Goal: Transaction & Acquisition: Purchase product/service

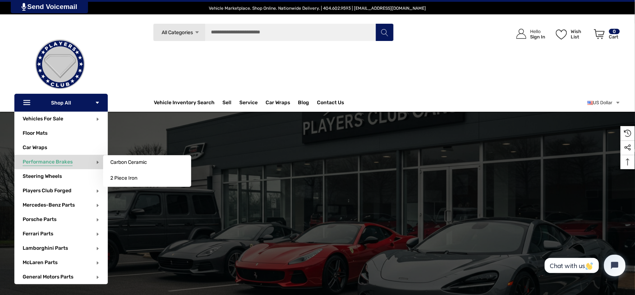
click at [52, 162] on span "Performance Brakes" at bounding box center [48, 163] width 50 height 8
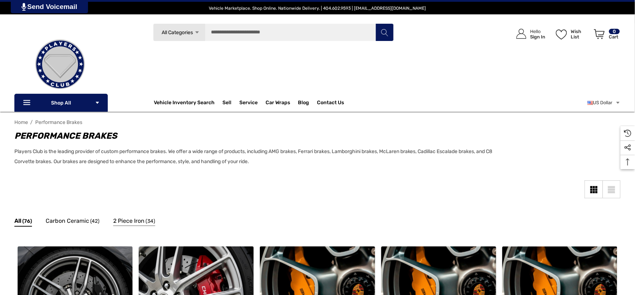
click at [127, 220] on span "2 Piece Iron" at bounding box center [128, 220] width 31 height 9
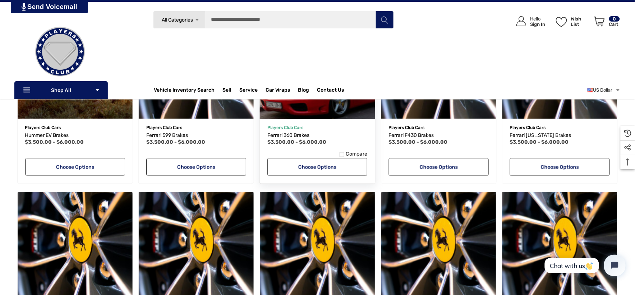
scroll to position [119, 0]
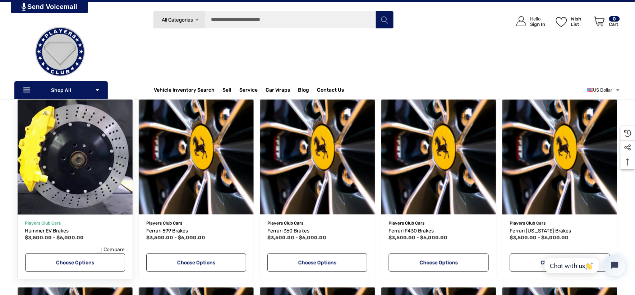
click at [66, 130] on img "Hummer EV Brakes,Price range from $3,500.00 to $6,000.00\a" at bounding box center [75, 157] width 127 height 127
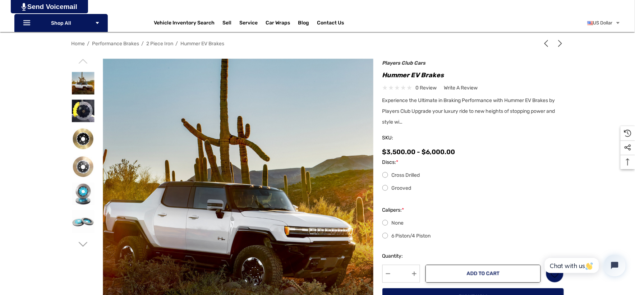
click at [81, 246] on icon "Go to slide 2 of 6" at bounding box center [82, 244] width 9 height 9
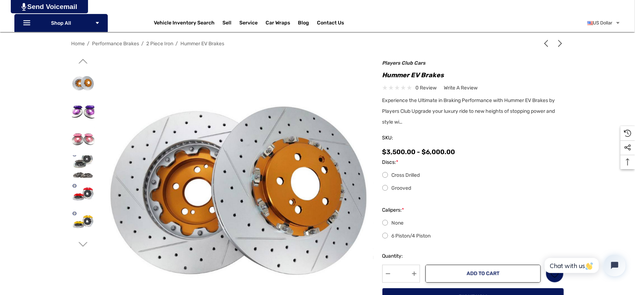
click at [81, 246] on icon "Go to slide 3 of 6" at bounding box center [82, 244] width 9 height 9
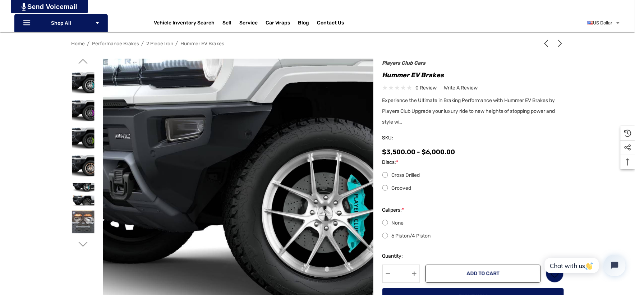
click at [81, 246] on icon "Go to slide 4 of 6" at bounding box center [82, 244] width 9 height 9
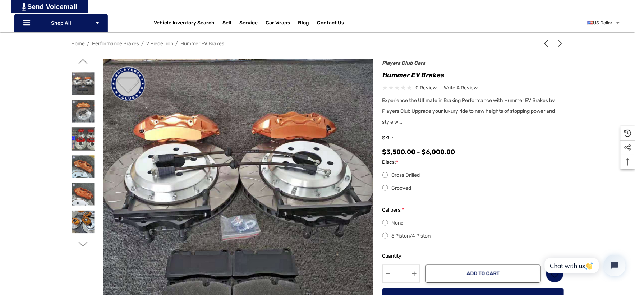
click at [85, 137] on img at bounding box center [83, 139] width 23 height 23
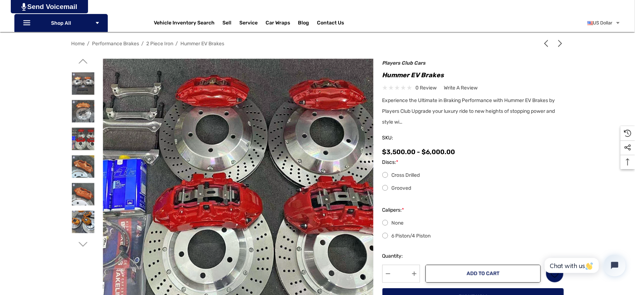
click at [84, 240] on icon "Go to slide 5 of 6" at bounding box center [82, 244] width 9 height 9
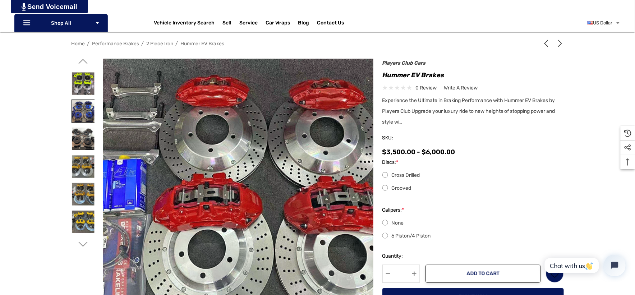
click at [84, 107] on img at bounding box center [83, 111] width 23 height 23
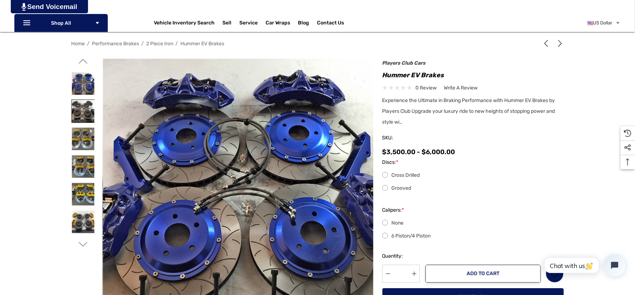
click at [86, 113] on img at bounding box center [83, 111] width 23 height 23
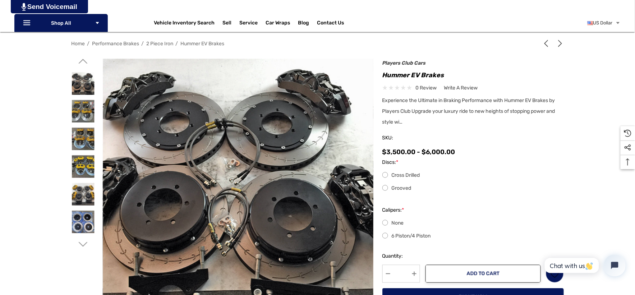
click at [83, 61] on icon "Go to slide 5 of 6" at bounding box center [82, 61] width 9 height 9
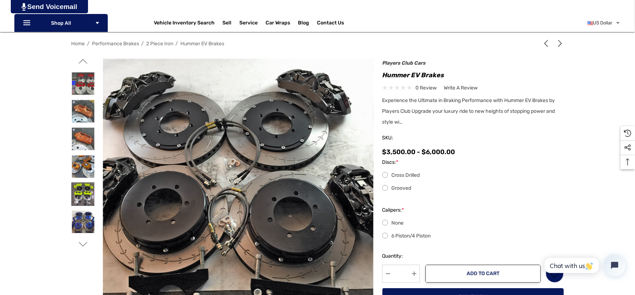
click at [79, 191] on img at bounding box center [83, 194] width 23 height 23
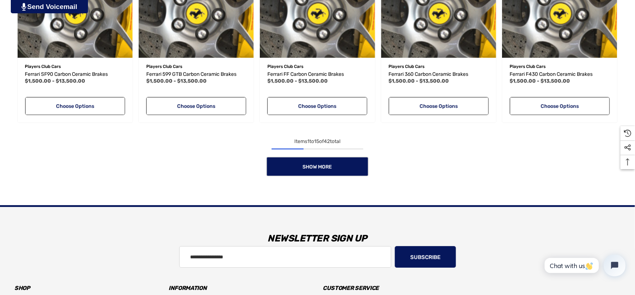
scroll to position [719, 0]
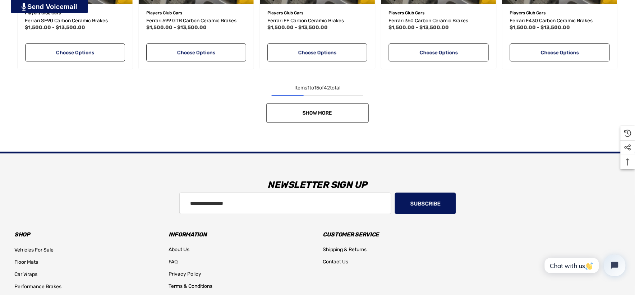
click at [336, 120] on link "Show More" at bounding box center [317, 113] width 102 height 20
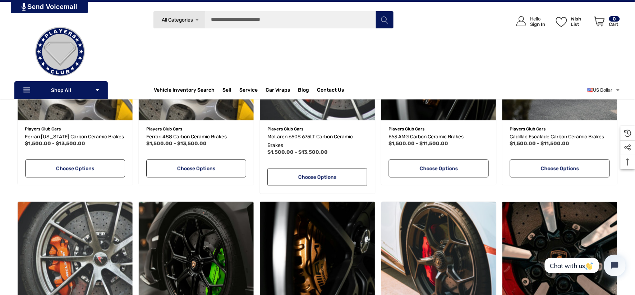
scroll to position [959, 0]
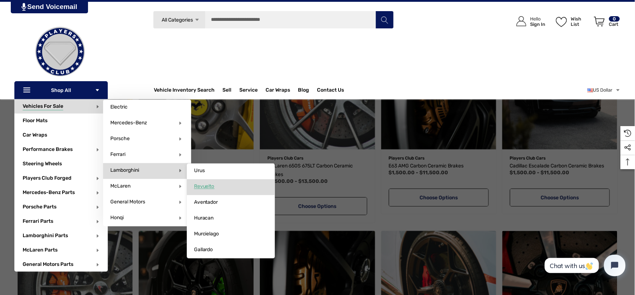
click at [199, 187] on span "Revuelto" at bounding box center [204, 186] width 20 height 6
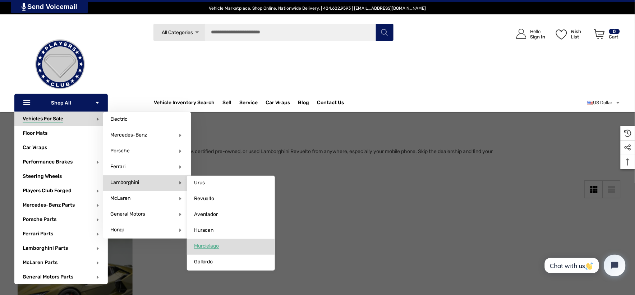
click at [209, 248] on span "Murcielago" at bounding box center [206, 246] width 25 height 6
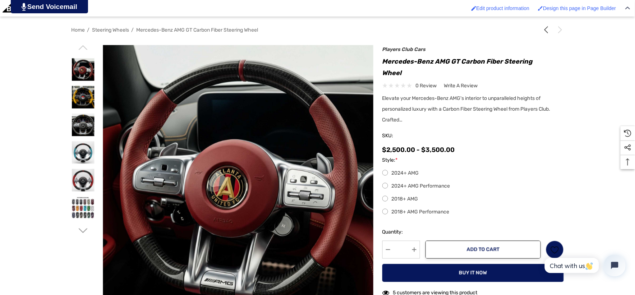
click at [386, 191] on label "2024+ AMG Performance" at bounding box center [474, 186] width 182 height 9
click at [386, 213] on label "2018+ AMG Performance" at bounding box center [474, 212] width 182 height 9
click at [383, 198] on label "2018+ AMG" at bounding box center [474, 199] width 182 height 9
click at [384, 184] on label "2024+ AMG Performance" at bounding box center [474, 186] width 182 height 9
click at [384, 177] on label "2024+ AMG" at bounding box center [474, 173] width 182 height 9
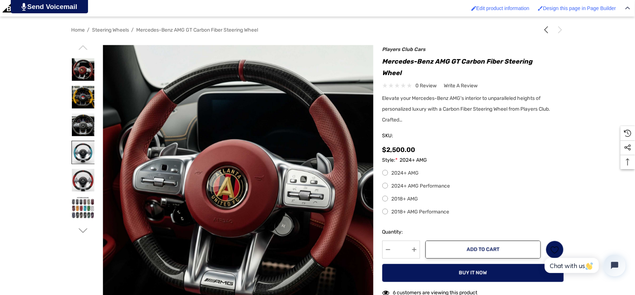
click at [87, 147] on img at bounding box center [83, 152] width 23 height 23
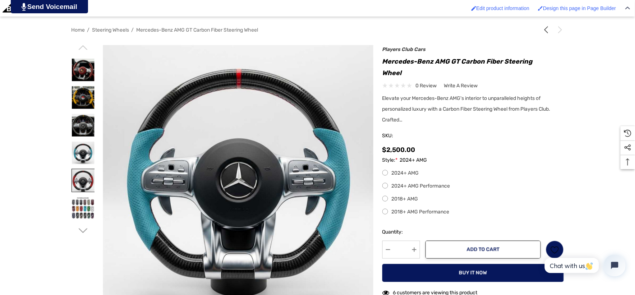
click at [88, 177] on img at bounding box center [83, 180] width 23 height 23
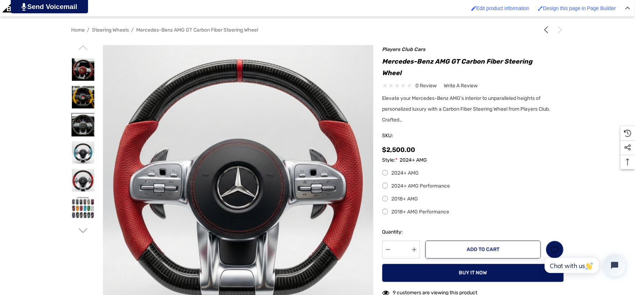
click at [77, 131] on img at bounding box center [83, 125] width 23 height 23
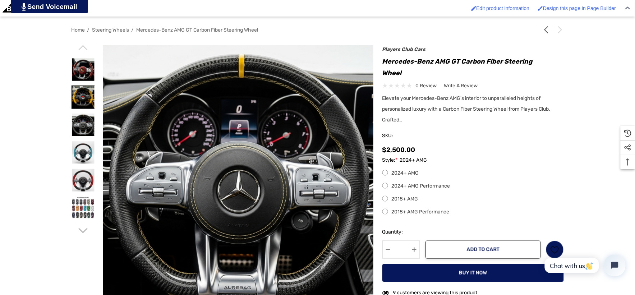
click at [88, 101] on img at bounding box center [83, 97] width 23 height 23
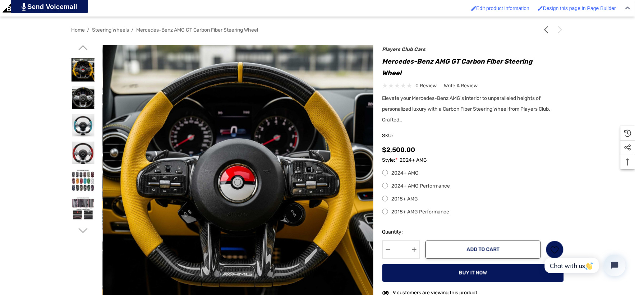
click at [80, 74] on img at bounding box center [83, 70] width 23 height 23
click at [81, 73] on img at bounding box center [83, 70] width 23 height 23
click at [395, 198] on label "2018+ AMG" at bounding box center [474, 199] width 182 height 9
click at [386, 174] on label "2024+ AMG" at bounding box center [474, 173] width 182 height 9
click at [385, 199] on label "2018+ AMG" at bounding box center [474, 199] width 182 height 9
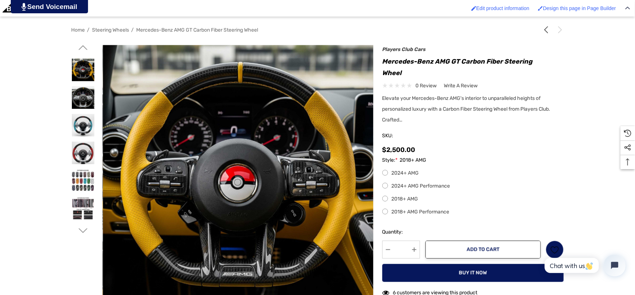
click at [386, 209] on div "2024+ AMG 2024+ AMG Performance 2018+ AMG 2018+ AMG Performance" at bounding box center [474, 192] width 182 height 47
click at [386, 211] on label "2018+ AMG Performance" at bounding box center [474, 212] width 182 height 9
click at [385, 189] on label "2024+ AMG Performance" at bounding box center [474, 186] width 182 height 9
click at [82, 151] on img at bounding box center [83, 153] width 23 height 23
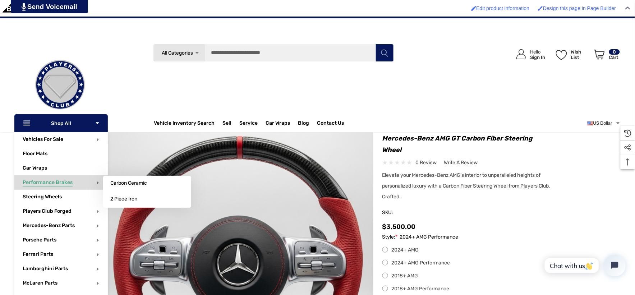
scroll to position [40, 0]
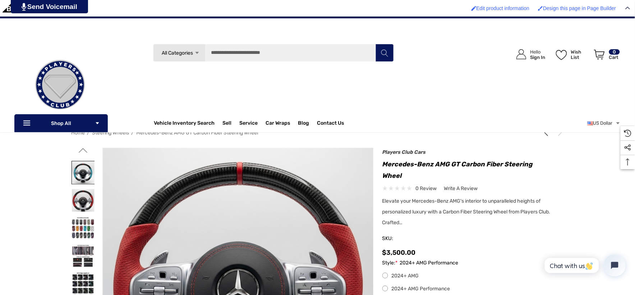
click at [86, 174] on img at bounding box center [83, 172] width 23 height 23
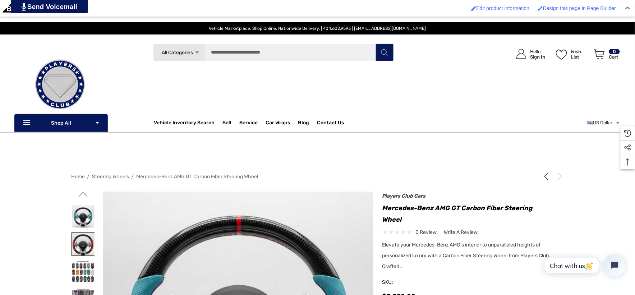
scroll to position [0, 0]
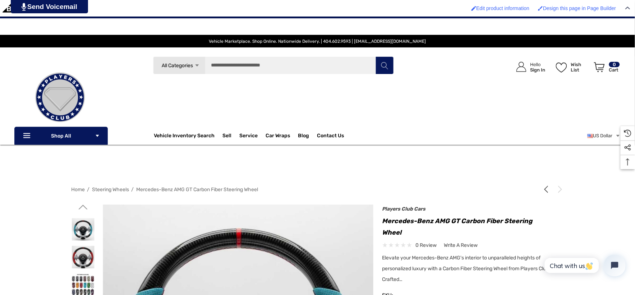
click at [87, 209] on icon "Go to slide 1 of 2" at bounding box center [82, 207] width 9 height 9
click at [81, 210] on icon "Go to slide 1 of 2" at bounding box center [82, 207] width 9 height 9
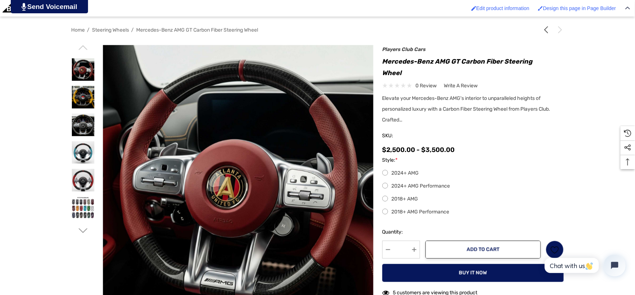
click at [386, 213] on label "2018+ AMG Performance" at bounding box center [474, 212] width 182 height 9
click at [387, 175] on label "2024+ AMG" at bounding box center [474, 173] width 182 height 9
click at [385, 188] on label "2024+ AMG Performance" at bounding box center [474, 186] width 182 height 9
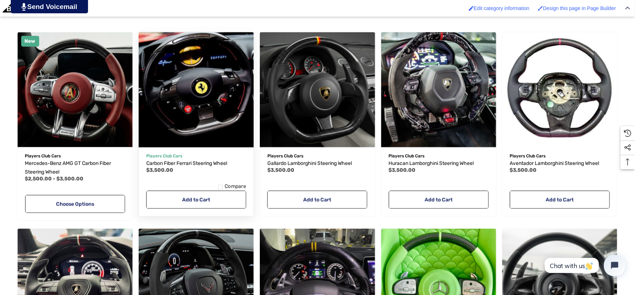
scroll to position [360, 0]
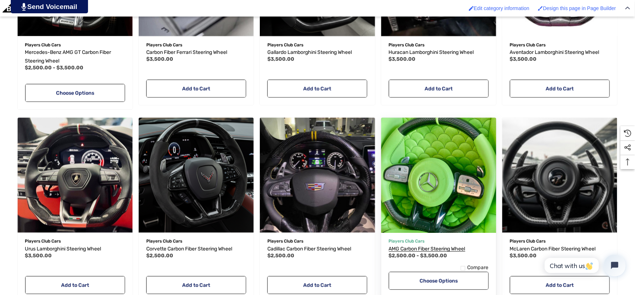
click at [443, 249] on span "AMG Carbon Fiber Steering Wheel" at bounding box center [427, 249] width 77 height 6
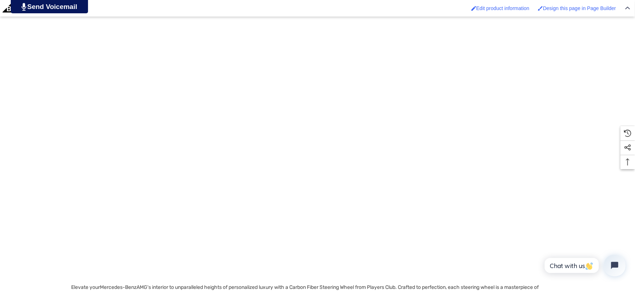
scroll to position [919, 0]
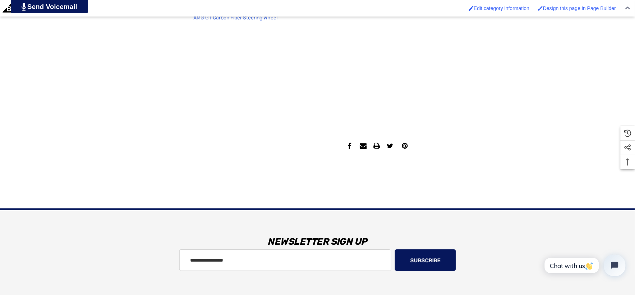
scroll to position [679, 0]
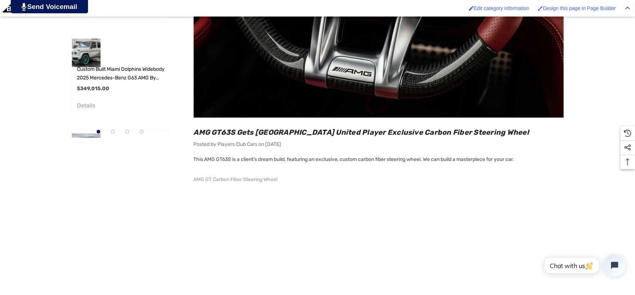
scroll to position [559, 0]
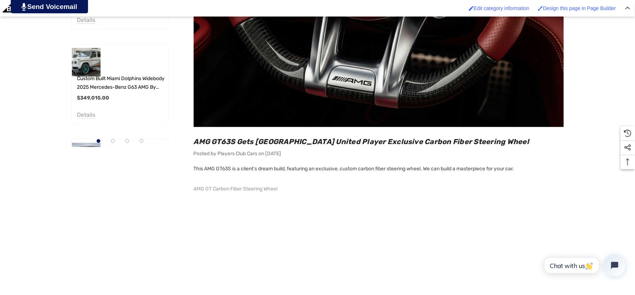
scroll to position [489, 0]
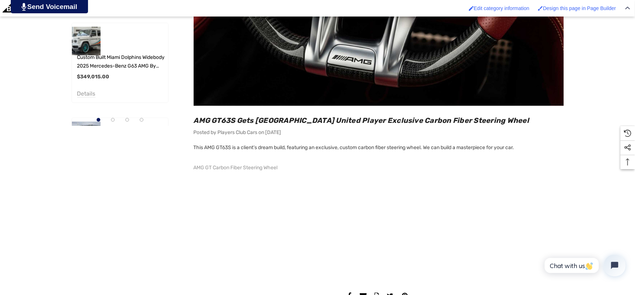
click at [191, 120] on main "Sidebar Sidebar Sidebar AMG GT63S Gets Atlanta United Player Exclusive Carbon F…" at bounding box center [372, 19] width 383 height 573
click at [479, 120] on h2 "AMG GT63S Gets [GEOGRAPHIC_DATA] United Player Exclusive Carbon Fiber Steering …" at bounding box center [379, 120] width 370 height 9
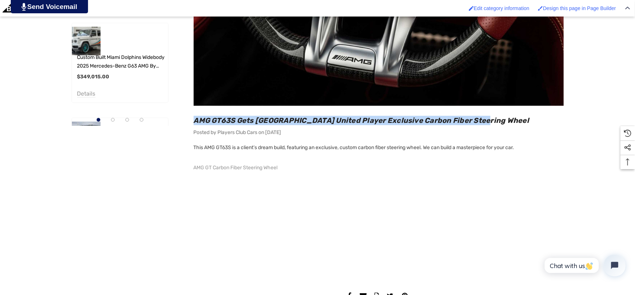
copy span "AMG GT63S Gets [GEOGRAPHIC_DATA] United Player Exclusive Carbon Fiber Steering …"
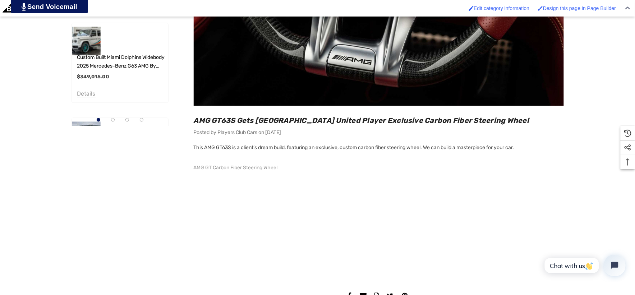
click at [192, 147] on main "Sidebar Sidebar Sidebar AMG GT63S Gets Atlanta United Player Exclusive Carbon F…" at bounding box center [372, 19] width 383 height 573
click at [193, 148] on main "Sidebar Sidebar Sidebar AMG GT63S Gets Atlanta United Player Exclusive Carbon F…" at bounding box center [372, 19] width 383 height 573
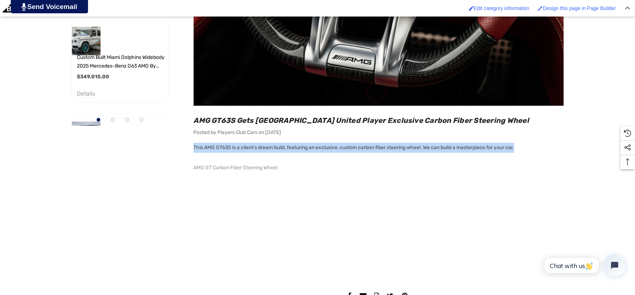
click at [530, 148] on p "This AMG GT63S is a client’s dream build, featuring an exclusive, custom carbon…" at bounding box center [379, 216] width 370 height 147
copy span "This AMG GT63S is a client’s dream build, featuring an exclusive, custom carbon…"
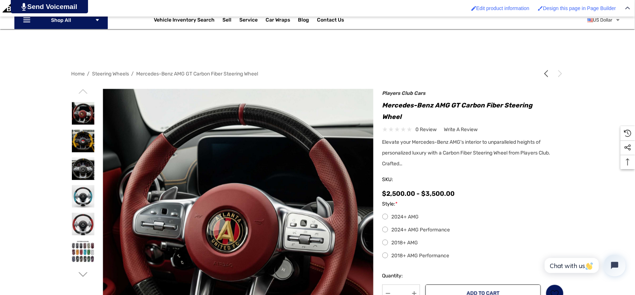
scroll to position [120, 0]
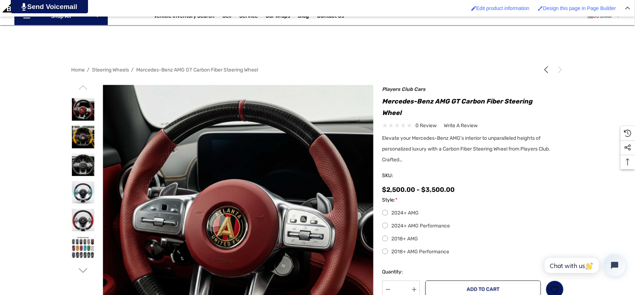
click at [386, 215] on label "2024+ AMG" at bounding box center [474, 213] width 182 height 9
click at [386, 230] on label "2024+ AMG Performance" at bounding box center [474, 226] width 182 height 9
click at [387, 242] on label "2018+ AMG" at bounding box center [474, 239] width 182 height 9
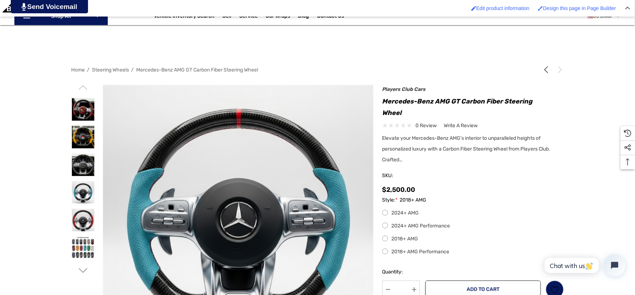
click at [386, 255] on label "2018+ AMG Performance" at bounding box center [474, 252] width 182 height 9
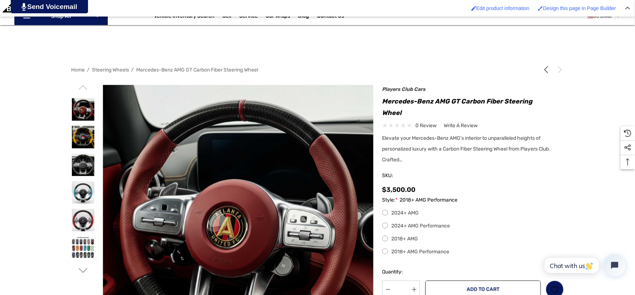
click at [387, 232] on div "2024+ AMG 2024+ AMG Performance 2018+ AMG 2018+ AMG Performance" at bounding box center [474, 232] width 182 height 47
